Goal: Information Seeking & Learning: Learn about a topic

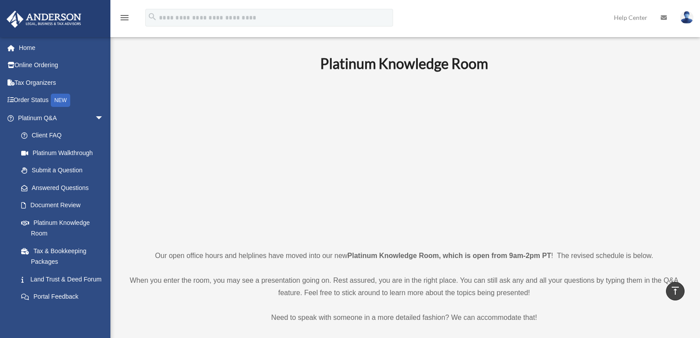
scroll to position [351, 0]
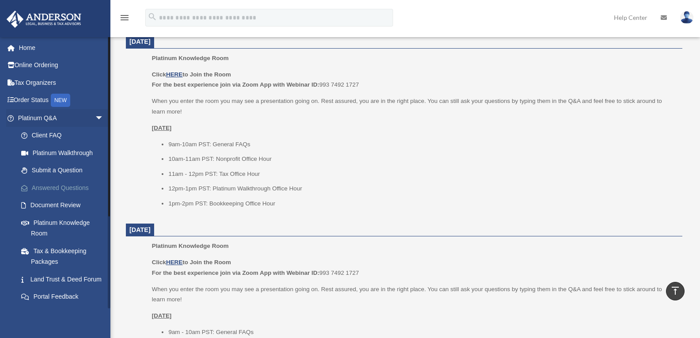
click at [68, 187] on link "Answered Questions" at bounding box center [64, 188] width 105 height 18
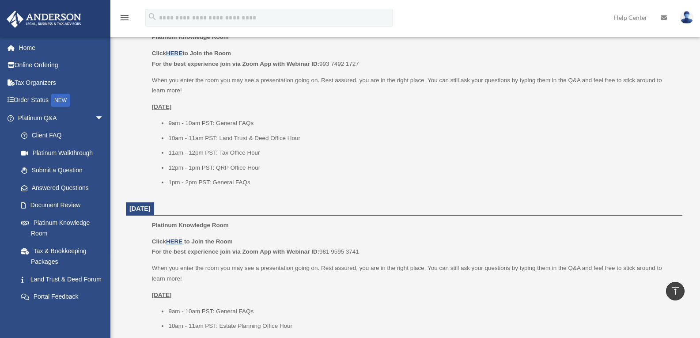
scroll to position [572, 0]
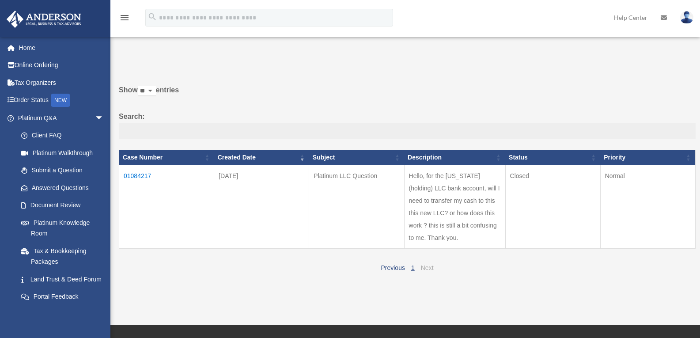
click at [431, 268] on link "Next" at bounding box center [427, 267] width 13 height 7
click at [148, 176] on td "01084217" at bounding box center [166, 207] width 95 height 84
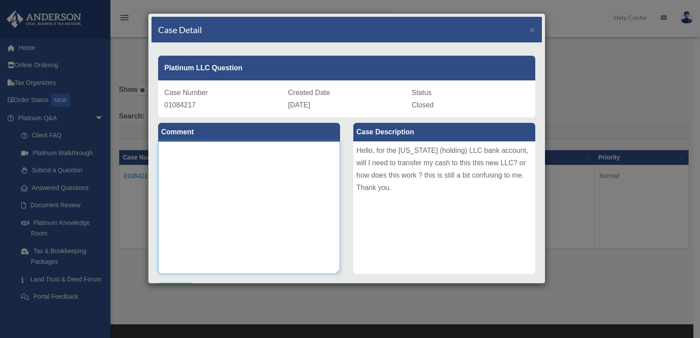
click at [268, 174] on textarea at bounding box center [249, 207] width 182 height 132
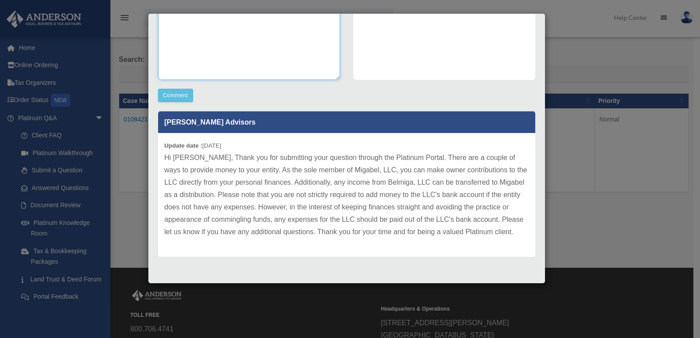
scroll to position [152, 0]
